Goal: Task Accomplishment & Management: Complete application form

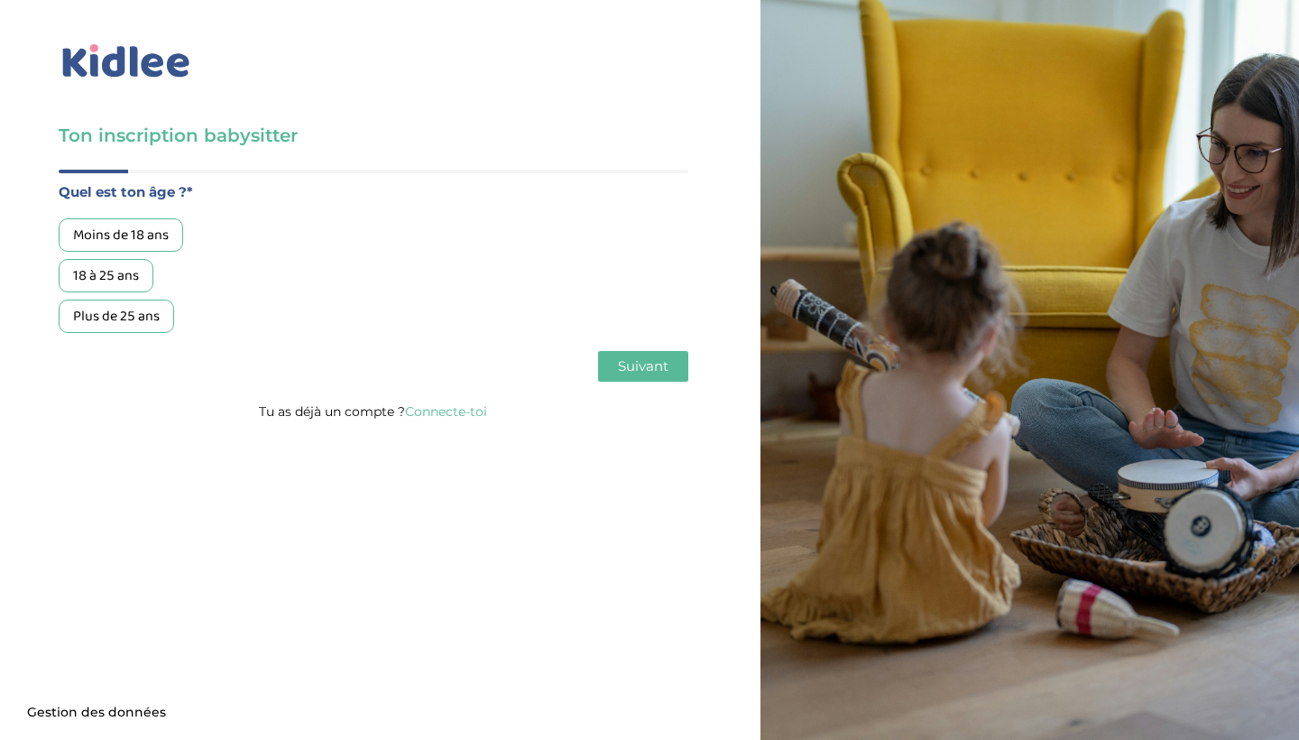
click at [133, 277] on div "18 à 25 ans" at bounding box center [106, 275] width 95 height 33
click at [656, 365] on span "Suivant" at bounding box center [643, 365] width 51 height 17
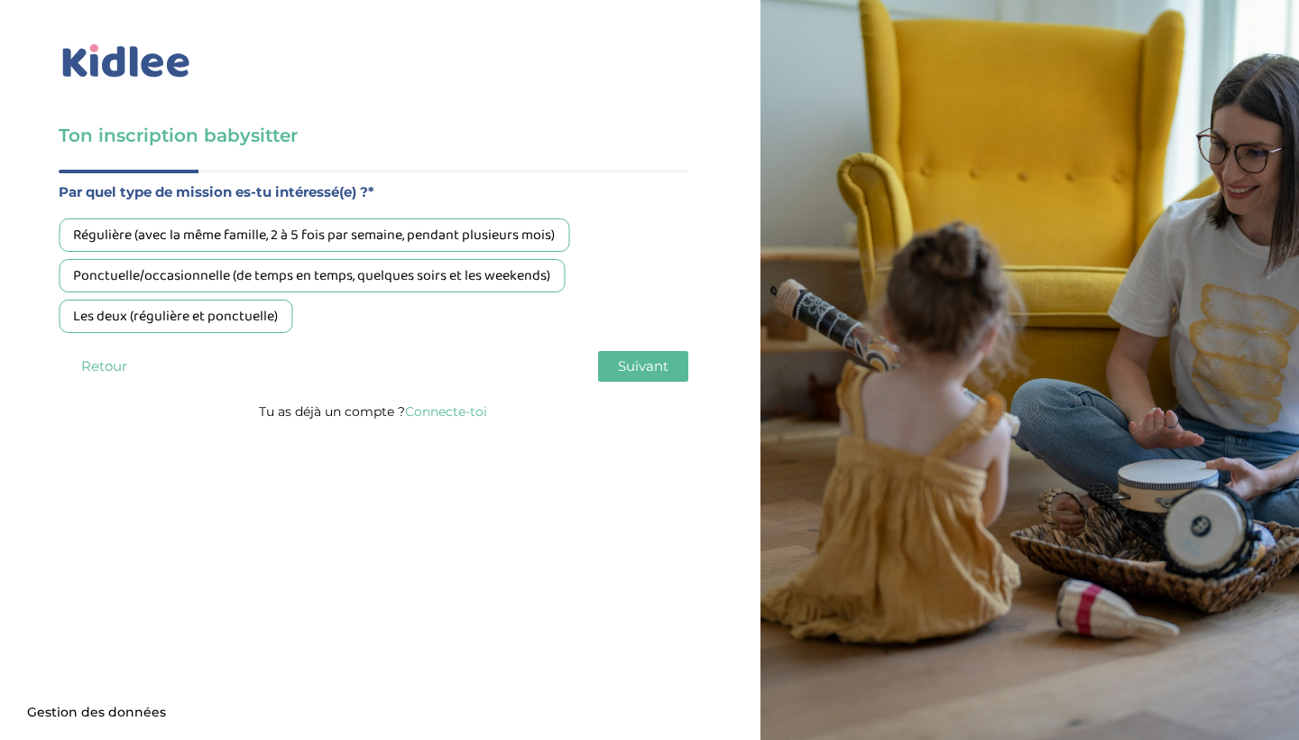
click at [226, 234] on div "Régulière (avec la même famille, 2 à 5 fois par semaine, pendant plusieurs mois)" at bounding box center [314, 234] width 511 height 33
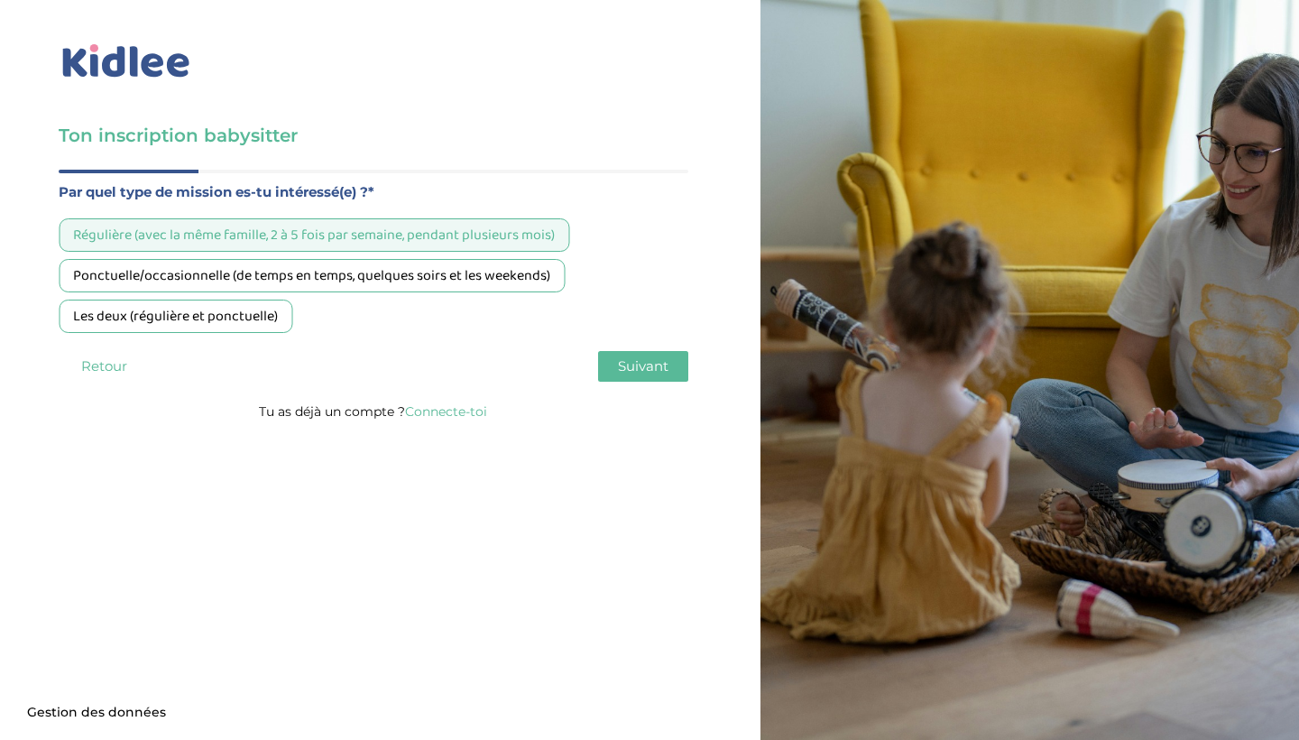
click at [179, 325] on div "Les deux (régulière et ponctuelle)" at bounding box center [176, 315] width 234 height 33
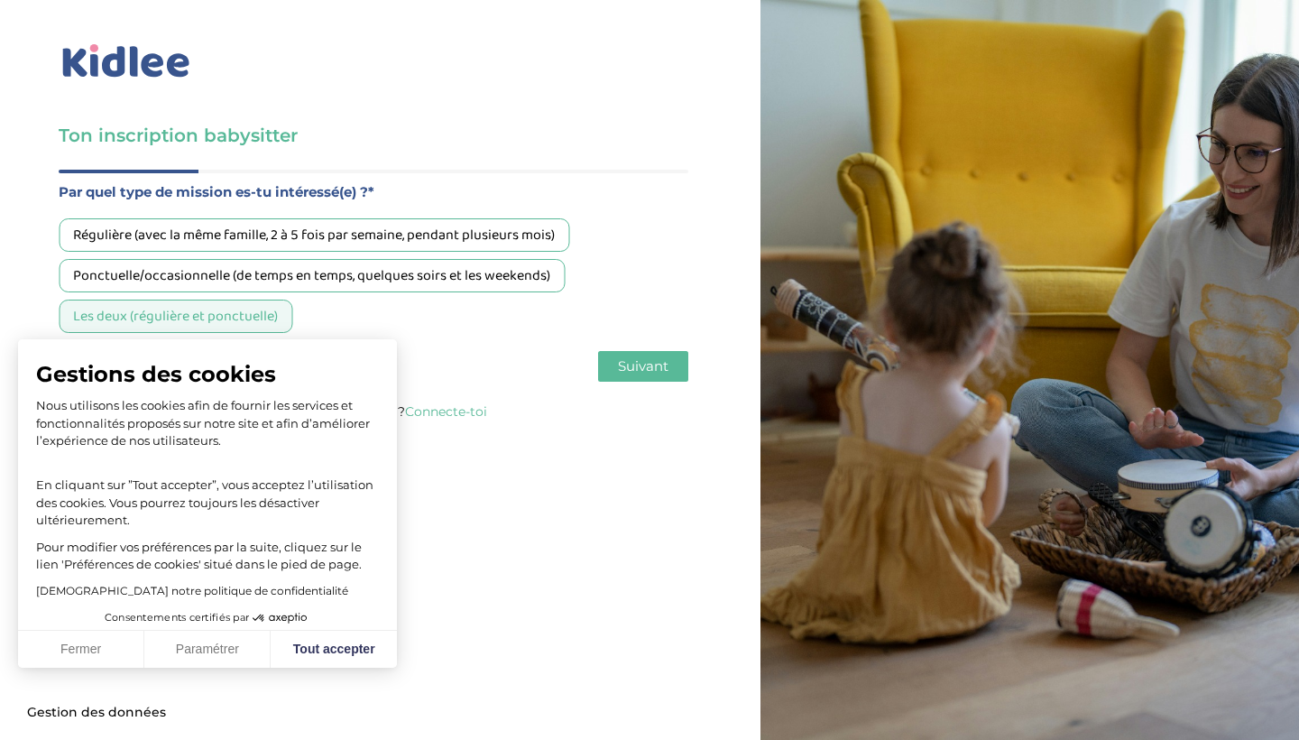
click at [611, 365] on button "Suivant" at bounding box center [643, 366] width 90 height 31
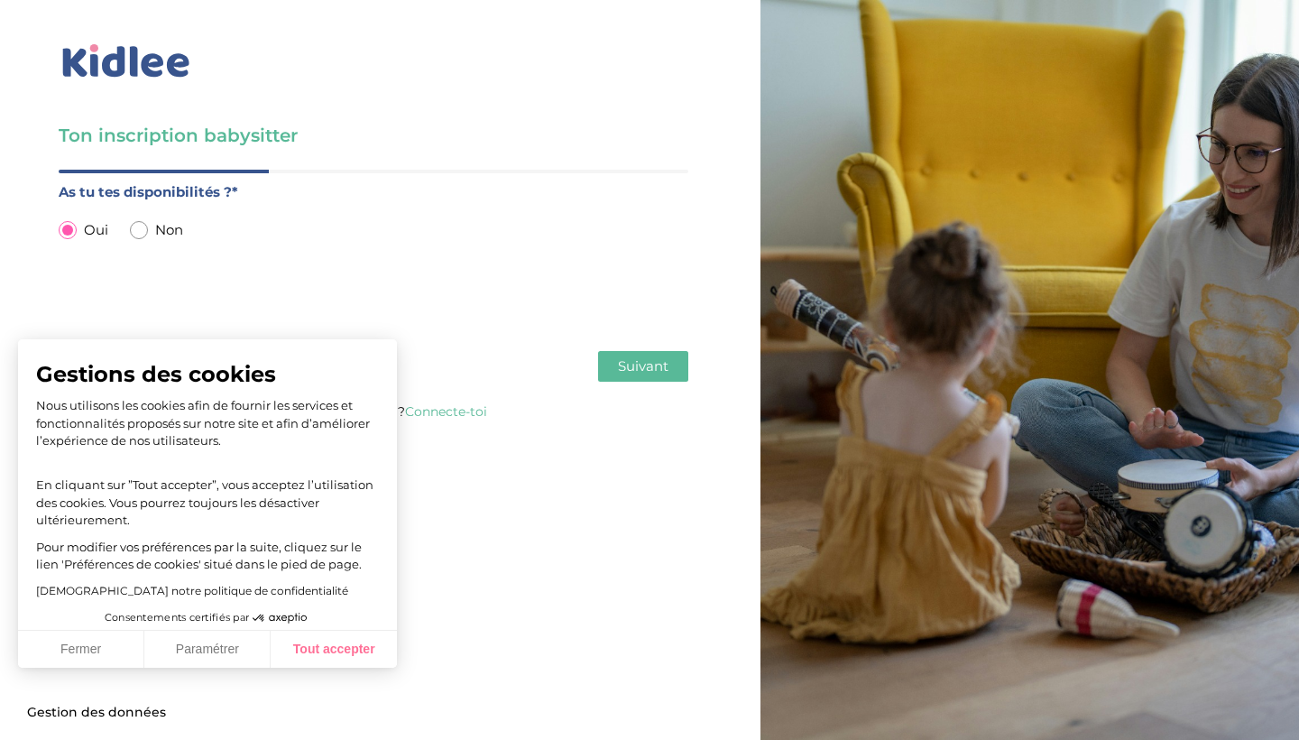
click at [322, 658] on button "Tout accepter" at bounding box center [334, 650] width 126 height 38
checkbox input "true"
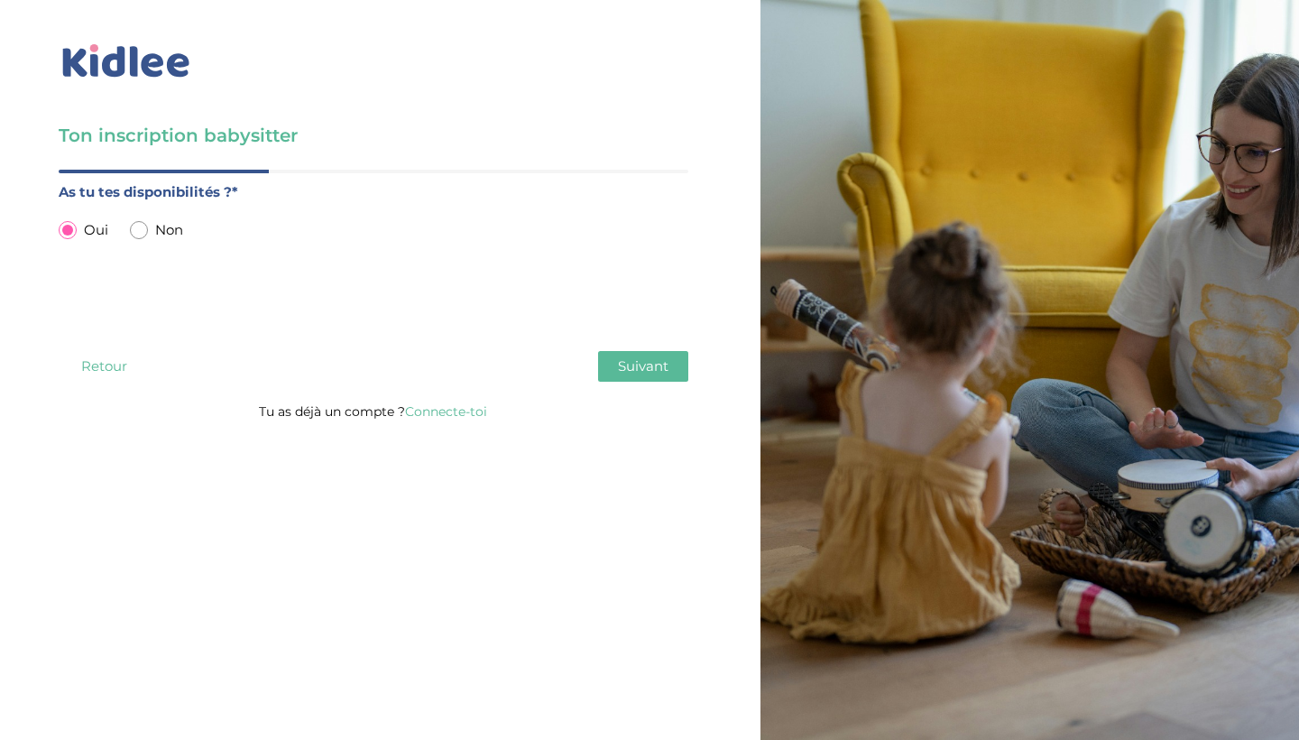
click at [622, 350] on div "Quel est ton âge ?* Moins de 18 ans 18 à 25 ans Plus de 25 ans Par quel type de…" at bounding box center [374, 285] width 630 height 230
click at [612, 368] on button "Suivant" at bounding box center [643, 366] width 90 height 31
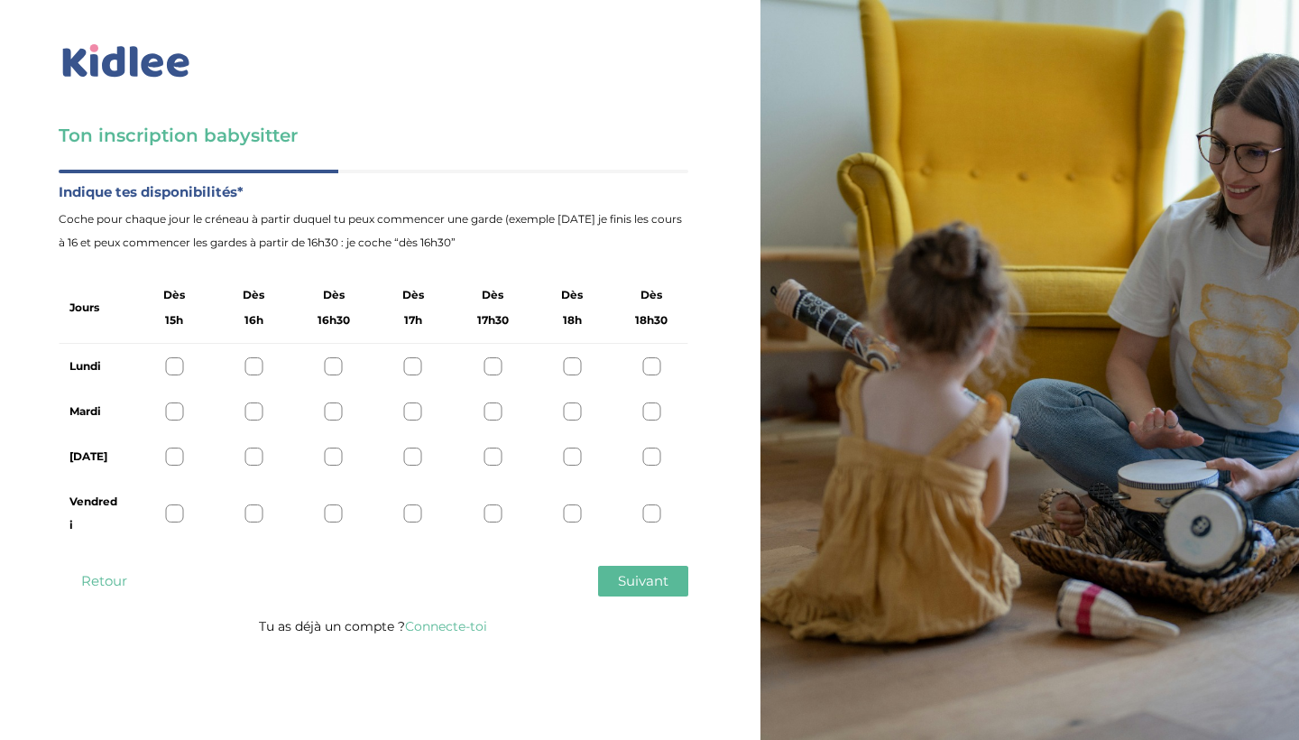
click at [649, 454] on div at bounding box center [651, 456] width 18 height 18
click at [636, 582] on span "Suivant" at bounding box center [643, 580] width 51 height 17
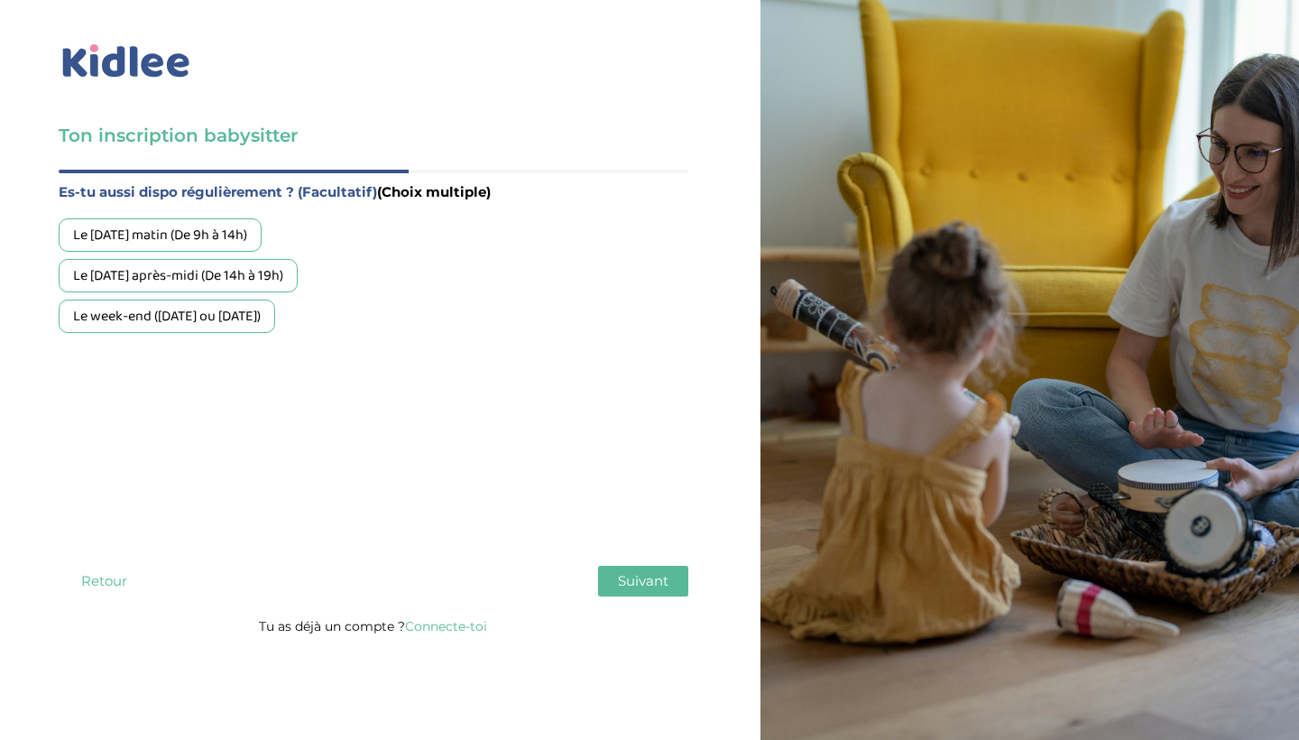
click at [266, 318] on div "Le week-end ([DATE] ou [DATE])" at bounding box center [167, 315] width 216 height 33
click at [631, 575] on span "Suivant" at bounding box center [643, 580] width 51 height 17
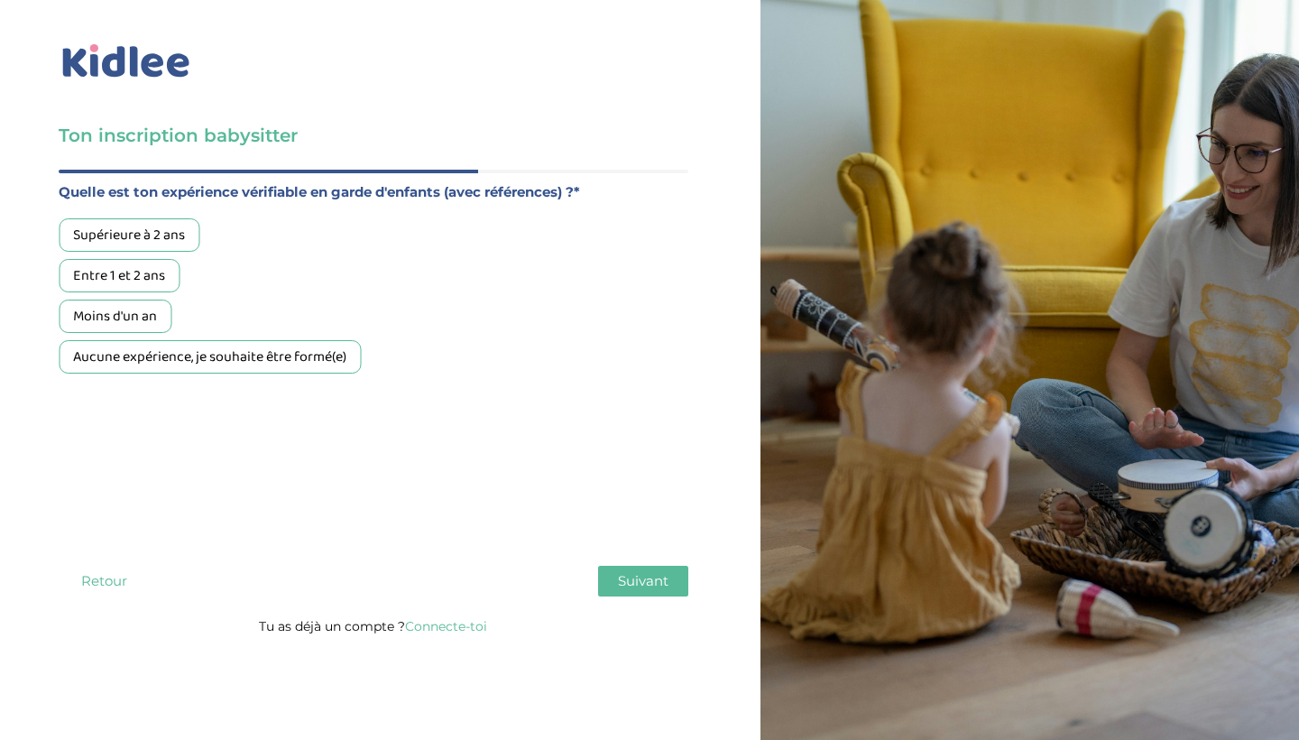
click at [268, 364] on div "Aucune expérience, je souhaite être formé(e)" at bounding box center [210, 356] width 302 height 33
click at [640, 576] on span "Suivant" at bounding box center [643, 580] width 51 height 17
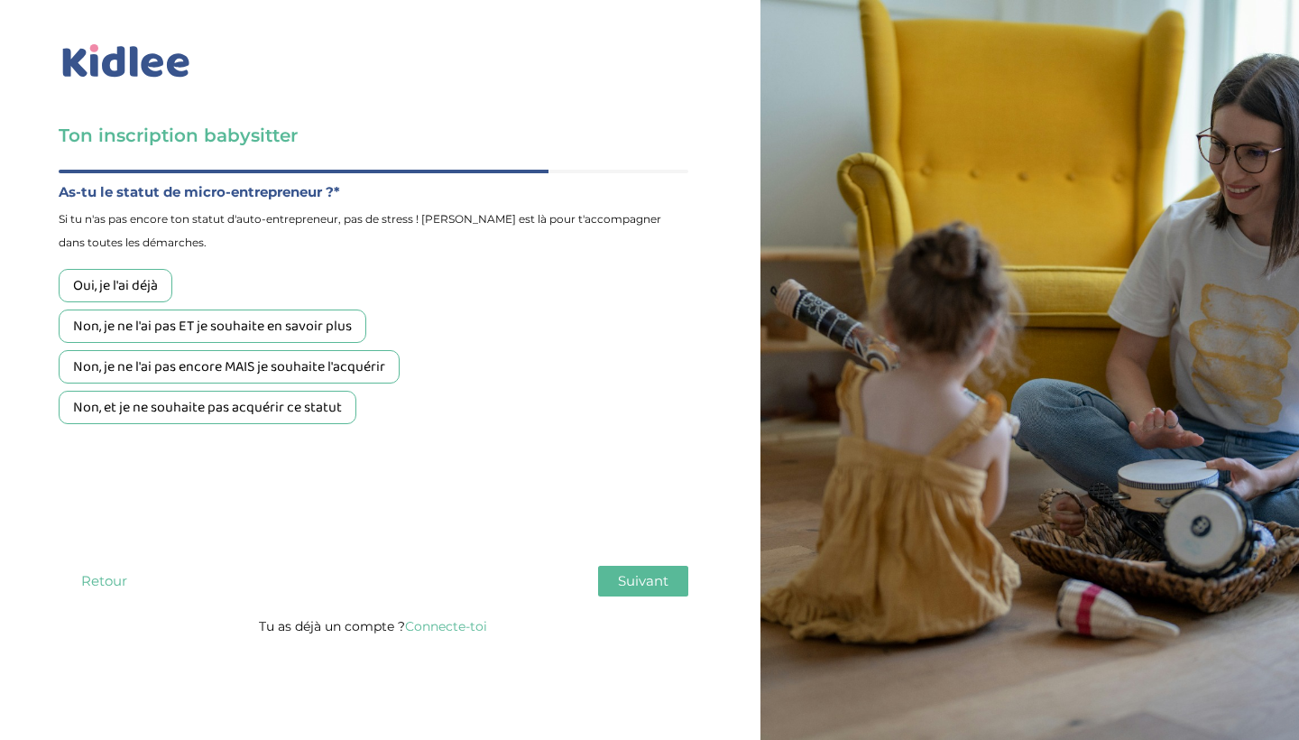
click at [290, 399] on div "Non, et je ne souhaite pas acquérir ce statut" at bounding box center [208, 407] width 298 height 33
click at [306, 373] on div "Non, je ne l'ai pas encore MAIS je souhaite l'acquérir" at bounding box center [229, 366] width 341 height 33
click at [631, 579] on span "Suivant" at bounding box center [643, 580] width 51 height 17
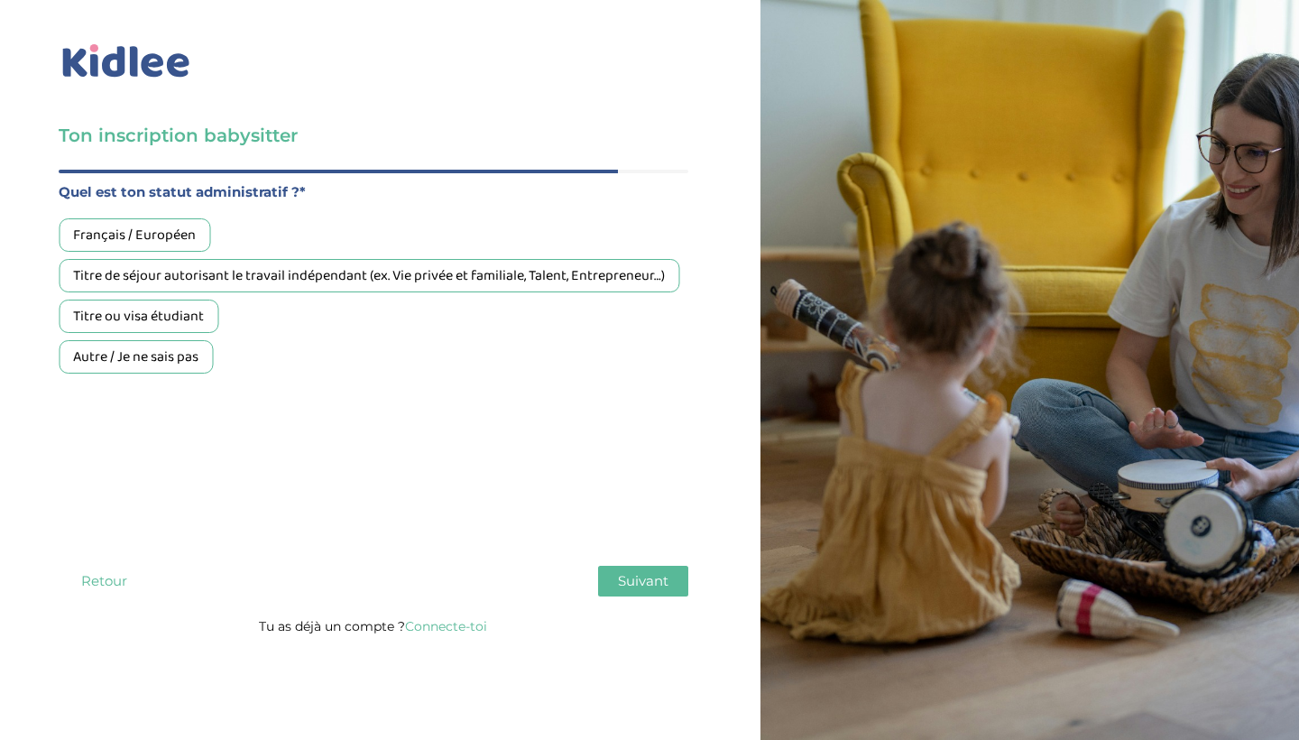
click at [168, 321] on div "Titre ou visa étudiant" at bounding box center [139, 315] width 160 height 33
click at [645, 577] on span "Suivant" at bounding box center [643, 580] width 51 height 17
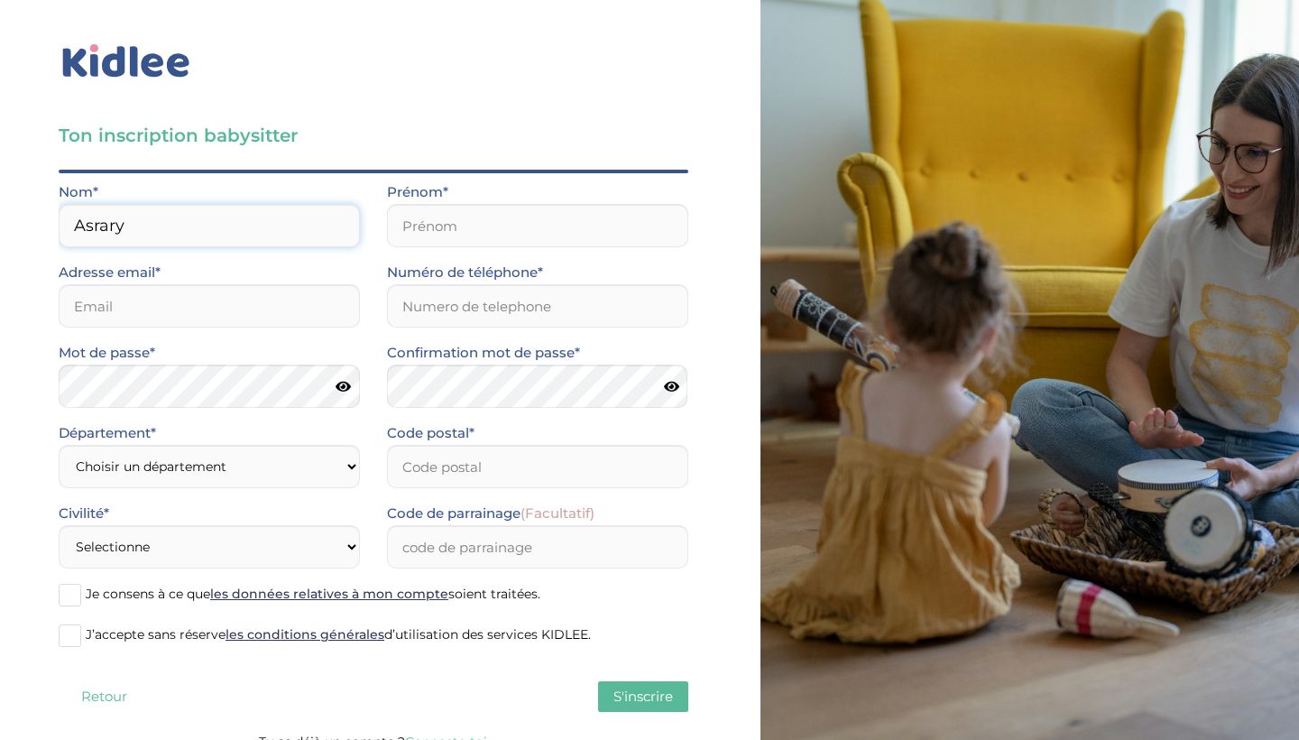
type input "Asrary"
click at [431, 250] on div "Prénom*" at bounding box center [537, 220] width 328 height 80
type input "Rania"
type input "asraryrania3@gmail.com"
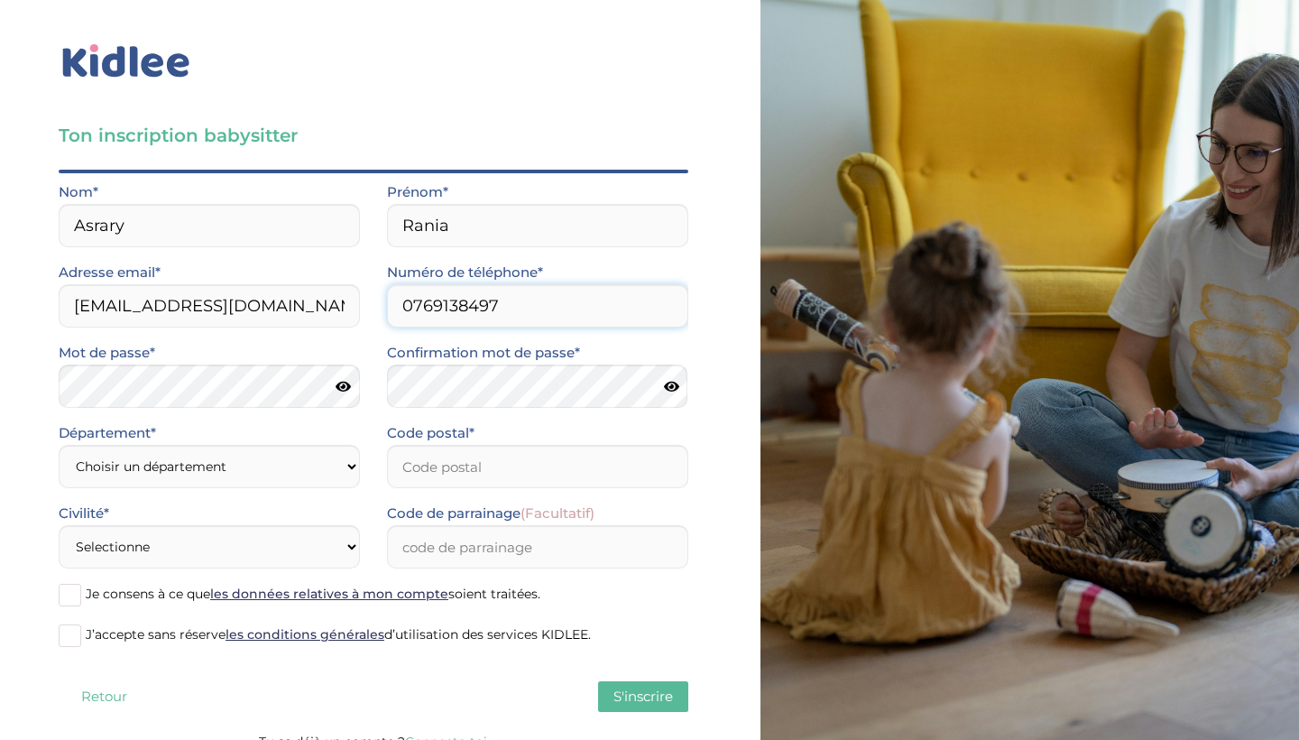
type input "0769138497"
click at [548, 308] on input "0769138497" at bounding box center [537, 305] width 301 height 43
select select "75"
click at [437, 462] on input "Code postal*" at bounding box center [537, 466] width 301 height 43
type input "75017"
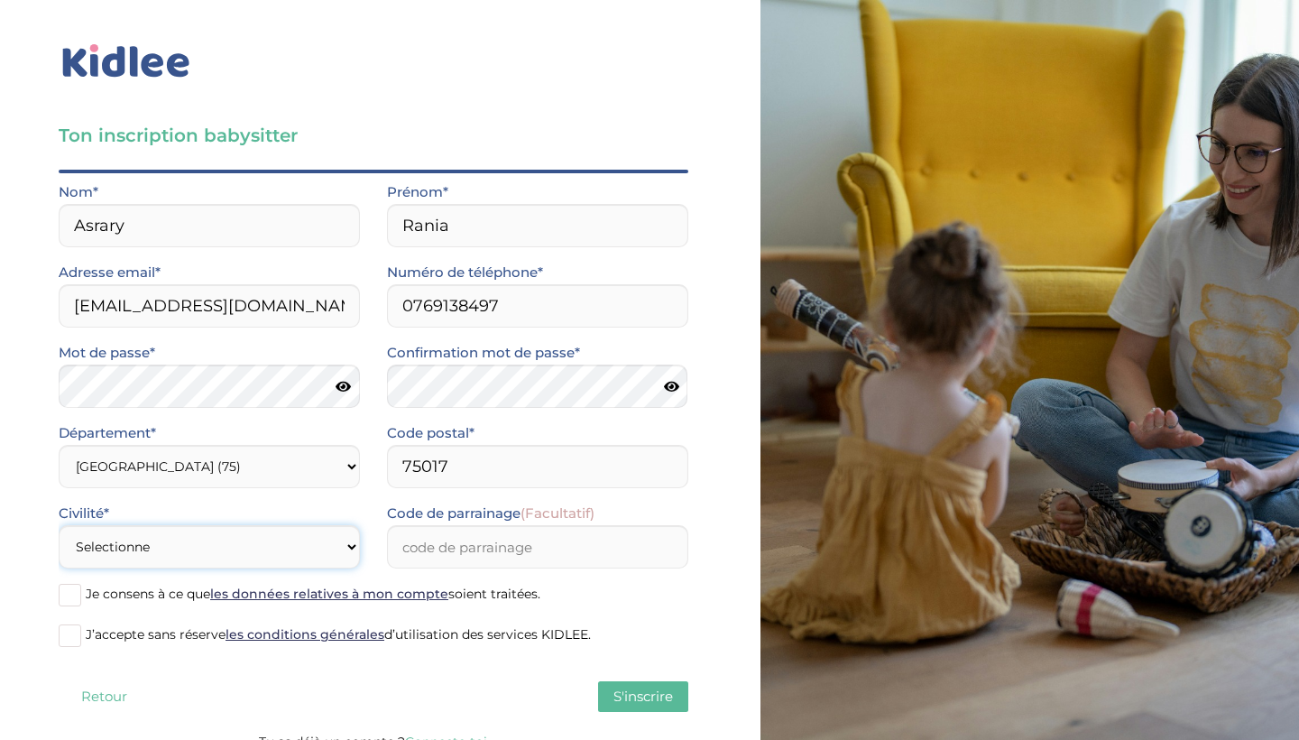
select select "1"
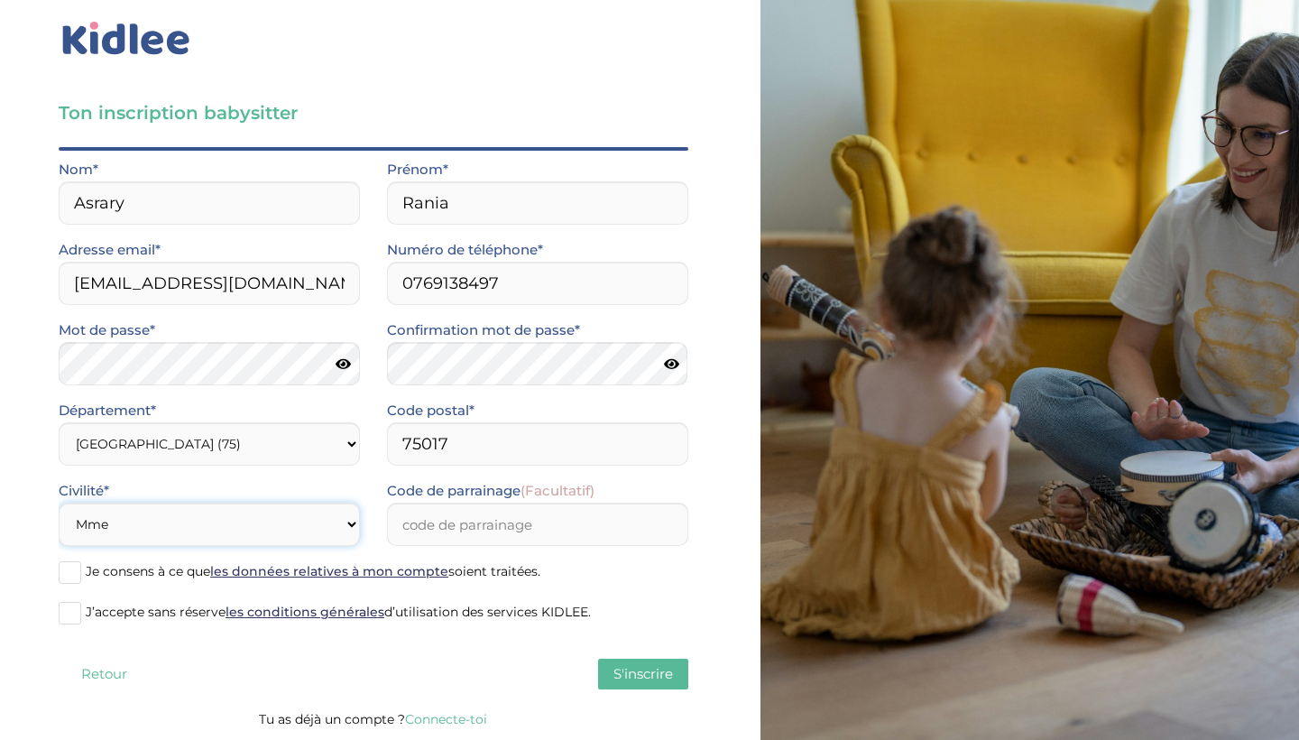
scroll to position [23, 0]
click at [66, 572] on span at bounding box center [70, 572] width 23 height 23
click at [0, 0] on input "Je consens à ce que les données relatives à mon compte soient traitées." at bounding box center [0, 0] width 0 height 0
click at [72, 616] on span at bounding box center [70, 613] width 23 height 23
click at [0, 0] on input "J’accepte sans réserve les conditions générales d’utilisation des services KIDL…" at bounding box center [0, 0] width 0 height 0
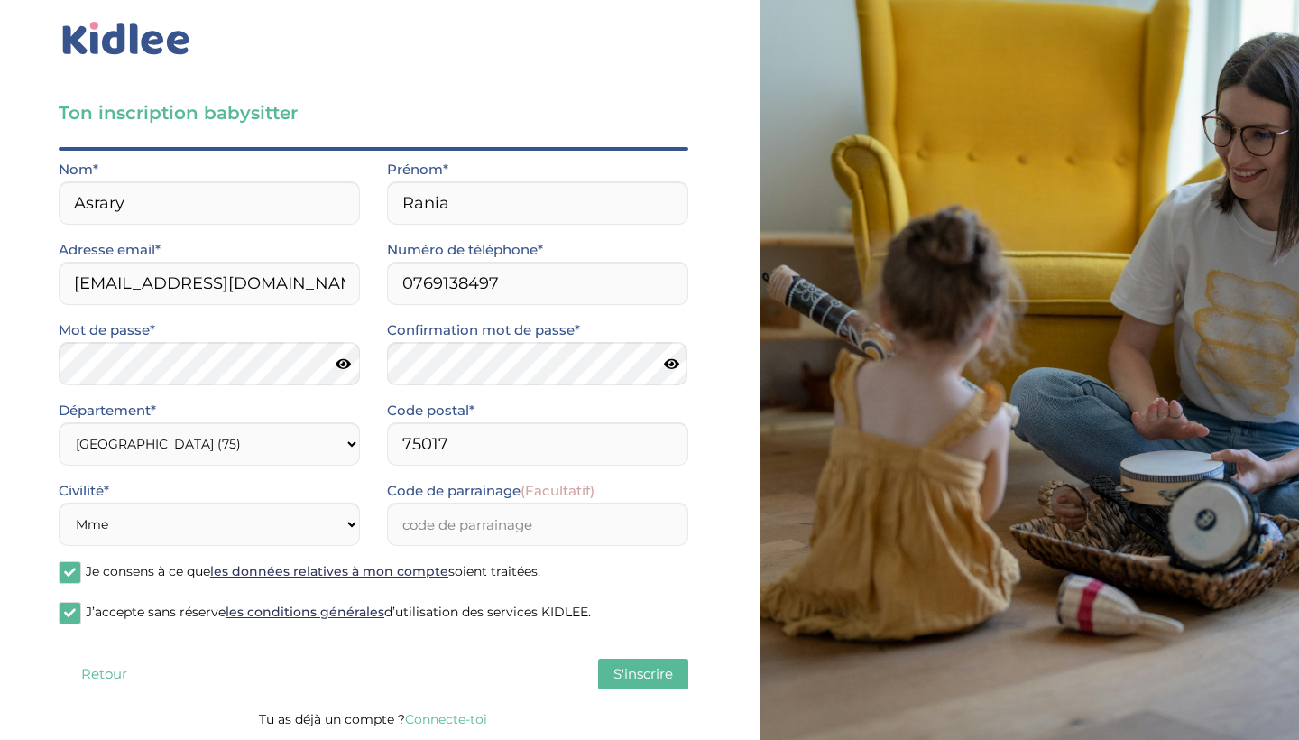
click at [640, 671] on span "S'inscrire" at bounding box center [643, 673] width 60 height 17
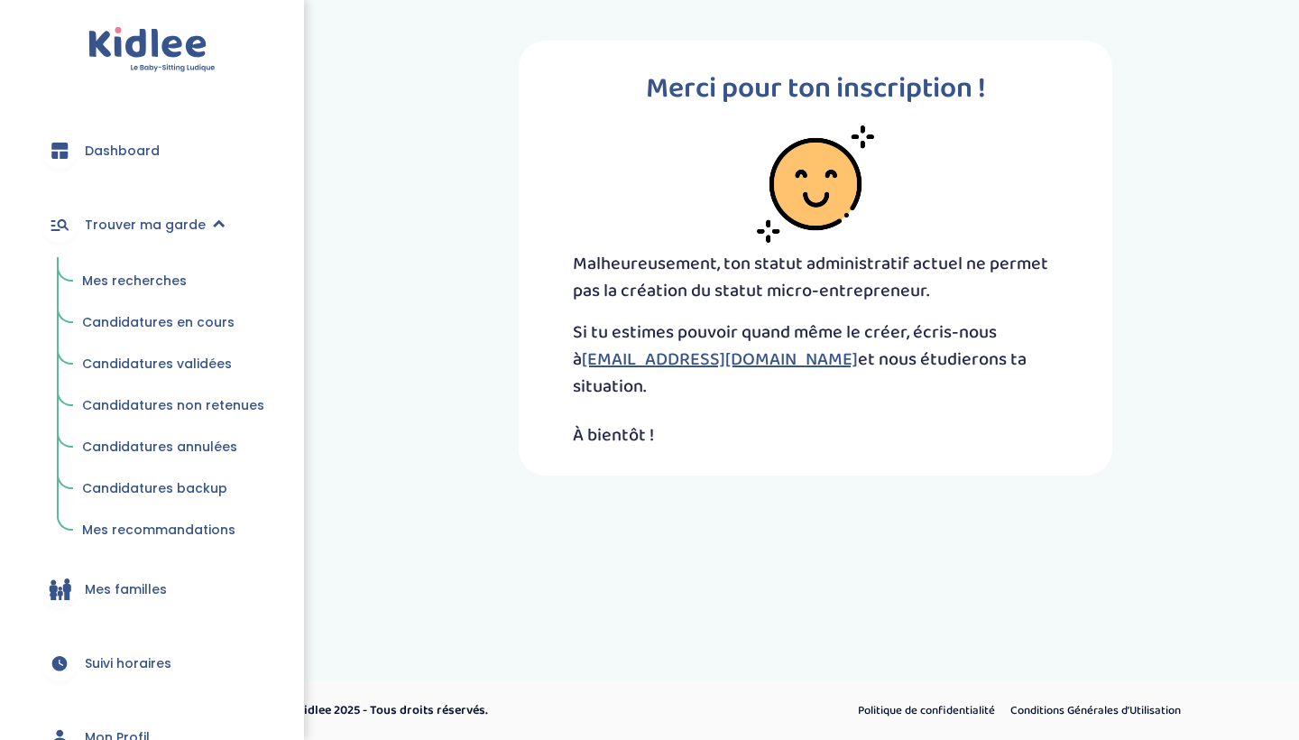
click at [134, 286] on span "Mes recherches" at bounding box center [134, 281] width 105 height 18
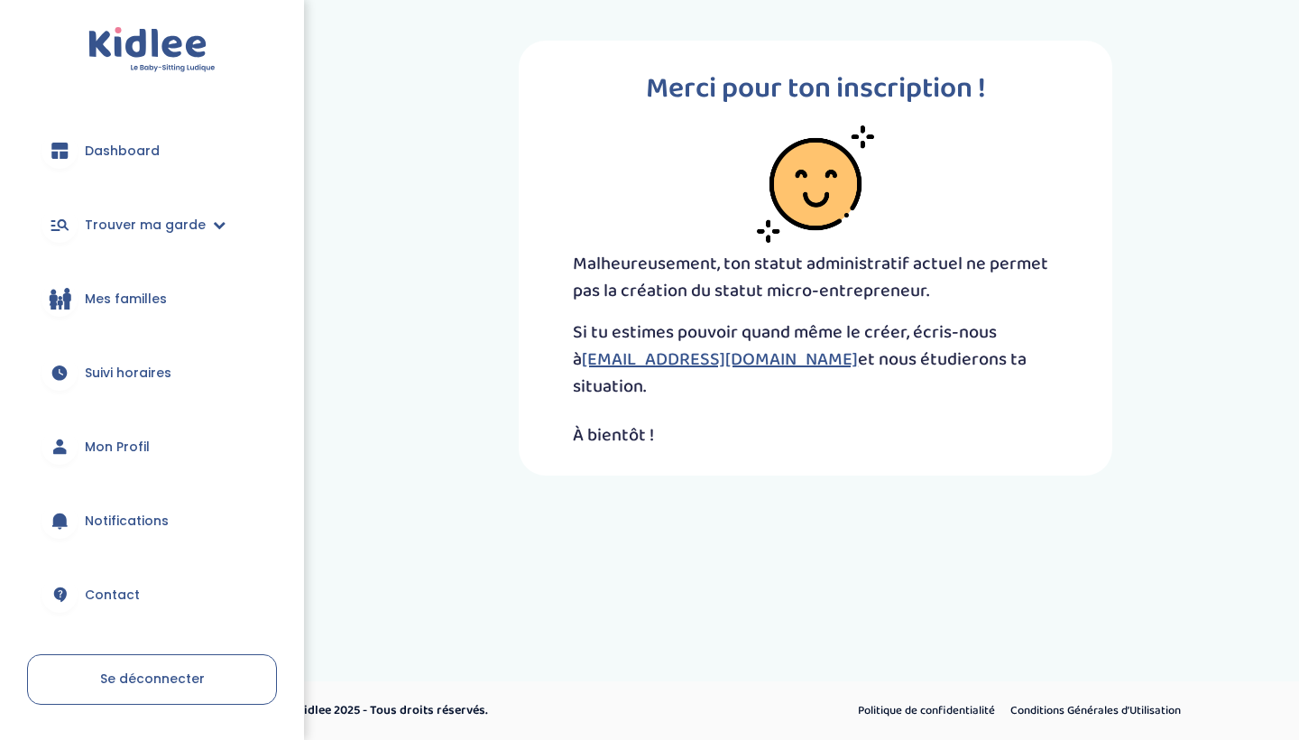
click at [94, 297] on span "Mes familles" at bounding box center [126, 299] width 82 height 19
click at [126, 451] on span "Mon Profil" at bounding box center [117, 446] width 65 height 19
drag, startPoint x: 0, startPoint y: 0, endPoint x: 128, endPoint y: 449, distance: 467.1
click at [128, 449] on span "Mon Profil" at bounding box center [117, 446] width 65 height 19
